Goal: Information Seeking & Learning: Stay updated

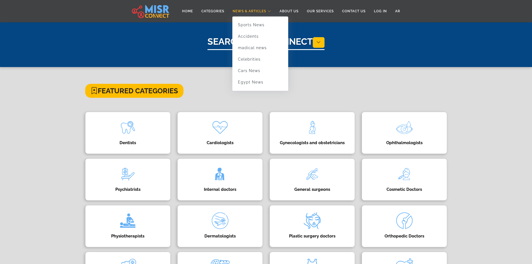
click at [254, 11] on span "News & Articles" at bounding box center [249, 11] width 33 height 5
click at [254, 85] on link "Egypt News" at bounding box center [260, 81] width 56 height 11
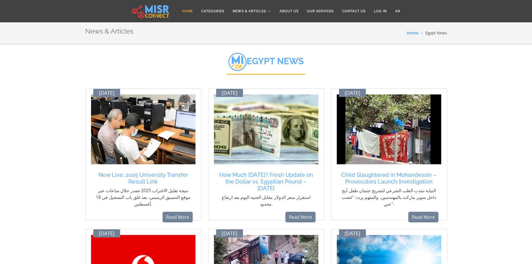
click at [186, 10] on link "Home" at bounding box center [187, 11] width 19 height 11
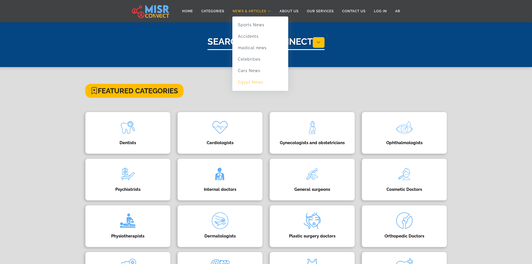
click at [253, 82] on link "Egypt News" at bounding box center [260, 81] width 56 height 11
